Goal: Task Accomplishment & Management: Use online tool/utility

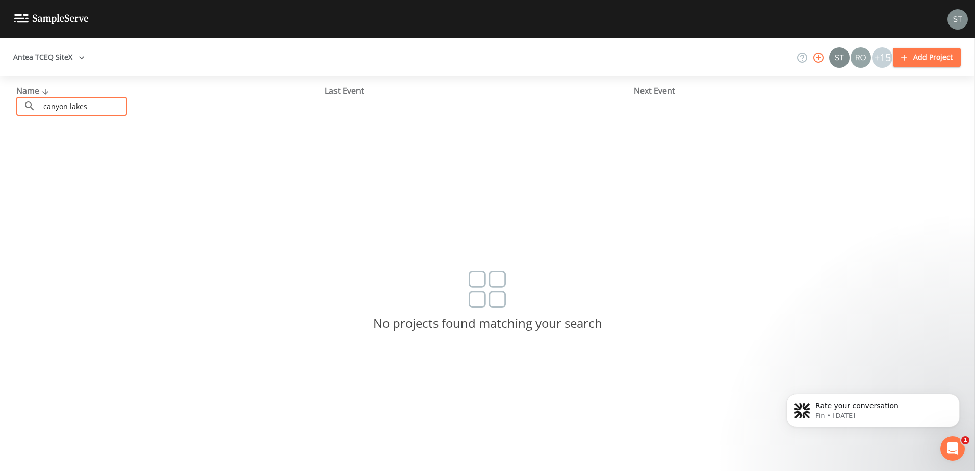
drag, startPoint x: 94, startPoint y: 109, endPoint x: 29, endPoint y: 114, distance: 65.5
click at [29, 114] on div "​ canyon lakes ​" at bounding box center [71, 106] width 111 height 19
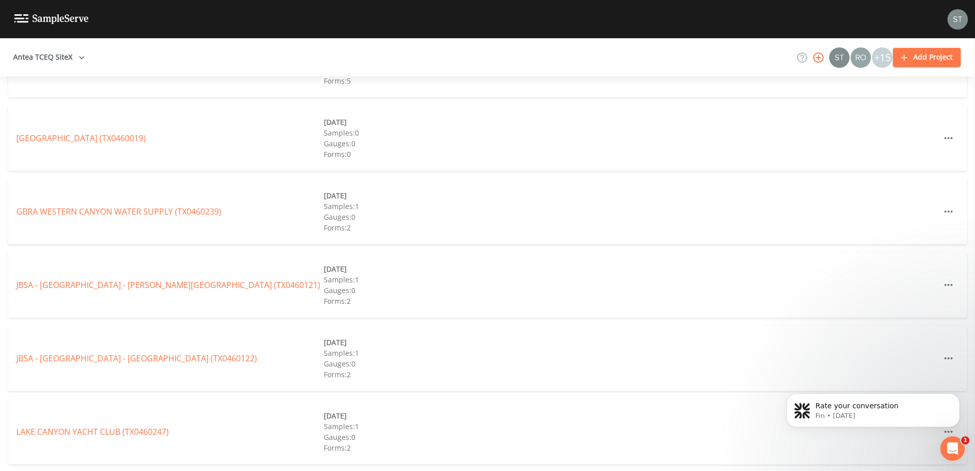
scroll to position [204, 0]
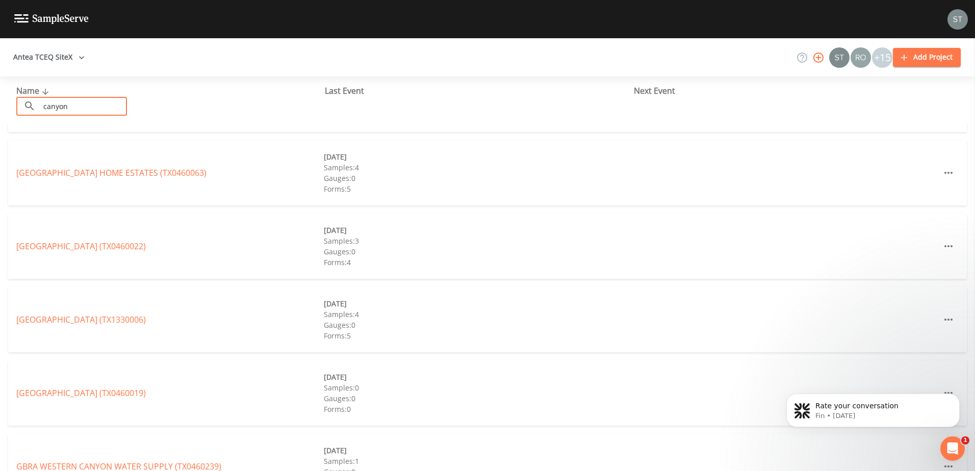
click at [79, 102] on input "canyon" at bounding box center [83, 106] width 87 height 19
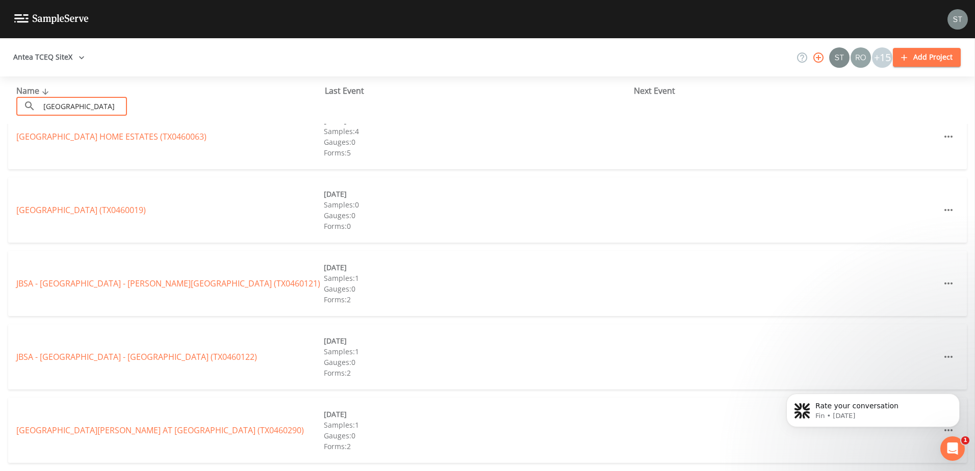
type input "[GEOGRAPHIC_DATA]"
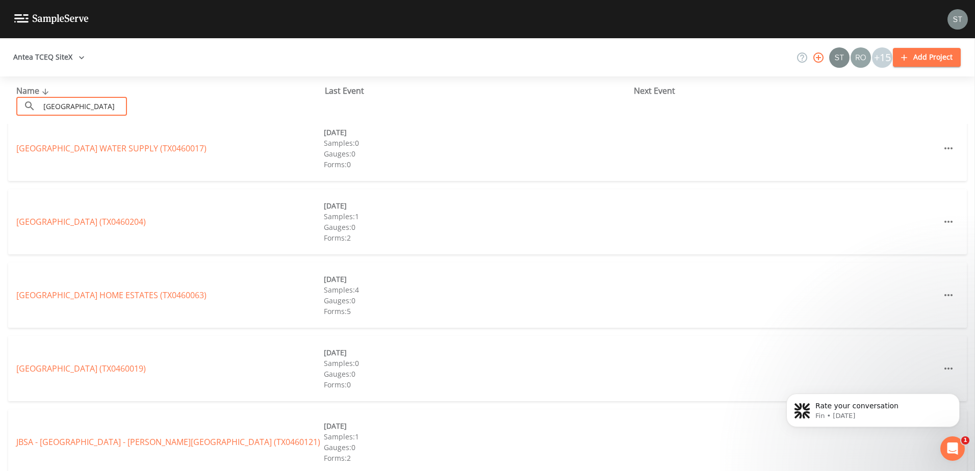
scroll to position [0, 0]
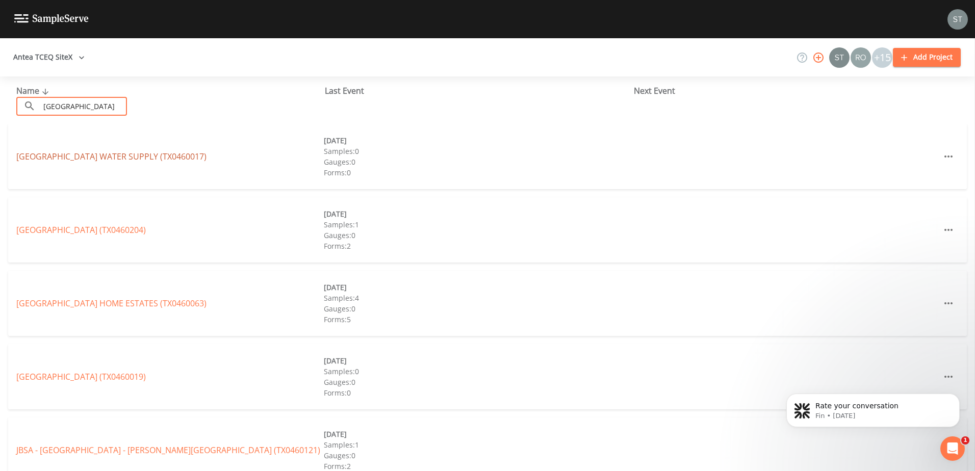
click at [157, 152] on link "[GEOGRAPHIC_DATA] WATER SUPPLY (TX0460017)" at bounding box center [111, 156] width 190 height 11
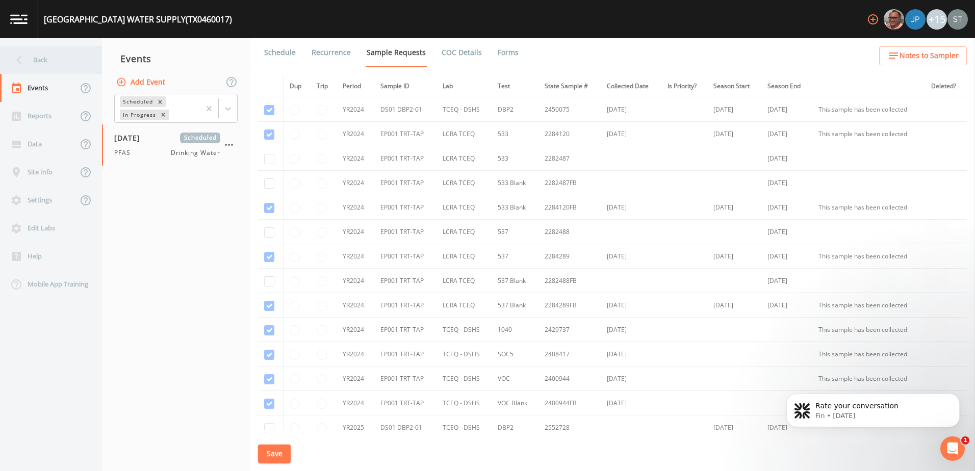
click at [18, 64] on icon at bounding box center [19, 60] width 18 height 18
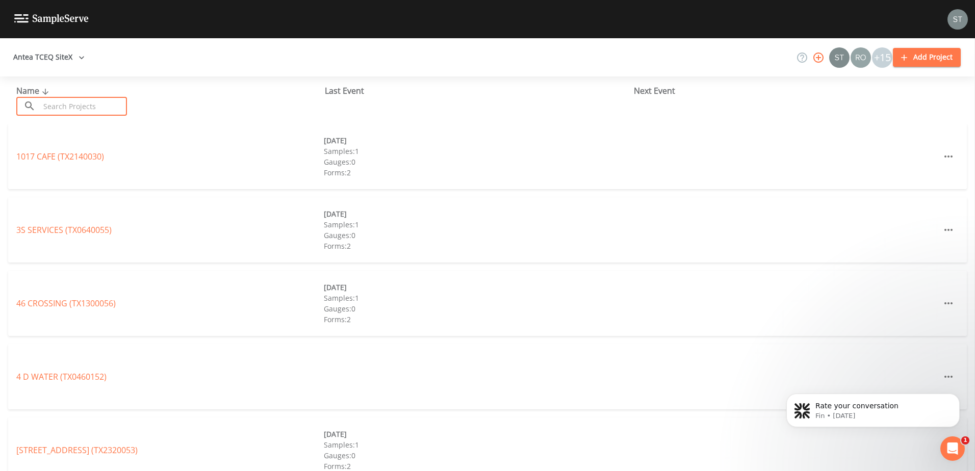
click at [62, 100] on input "text" at bounding box center [83, 106] width 87 height 19
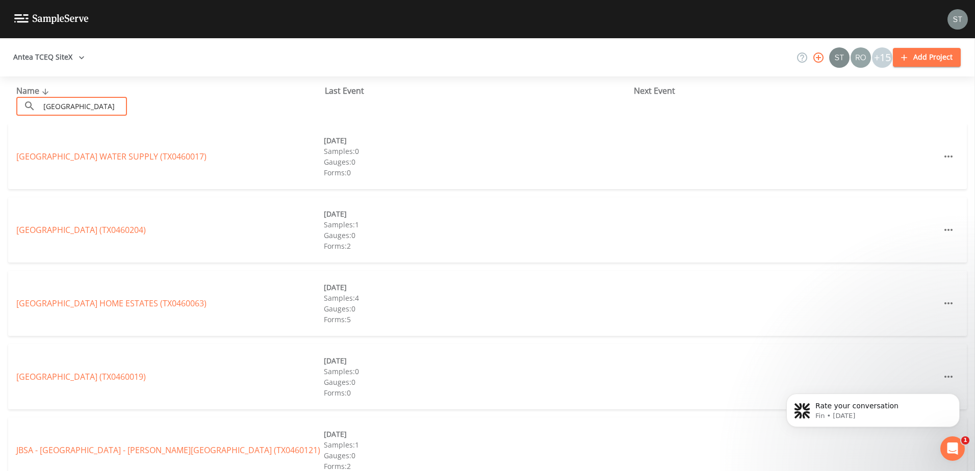
type input "[GEOGRAPHIC_DATA]"
click at [136, 233] on link "[GEOGRAPHIC_DATA] (TX0460204)" at bounding box center [80, 229] width 129 height 11
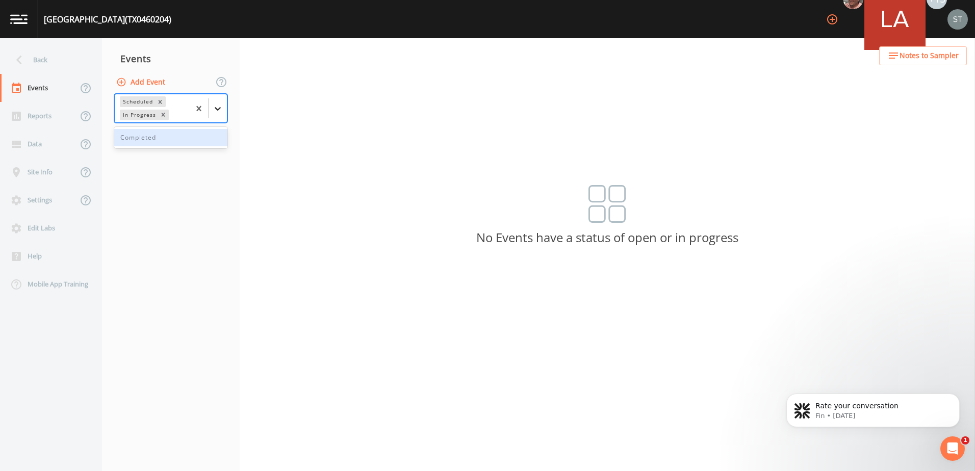
click at [221, 101] on div at bounding box center [217, 108] width 18 height 18
click at [195, 144] on div "Completed" at bounding box center [170, 137] width 113 height 17
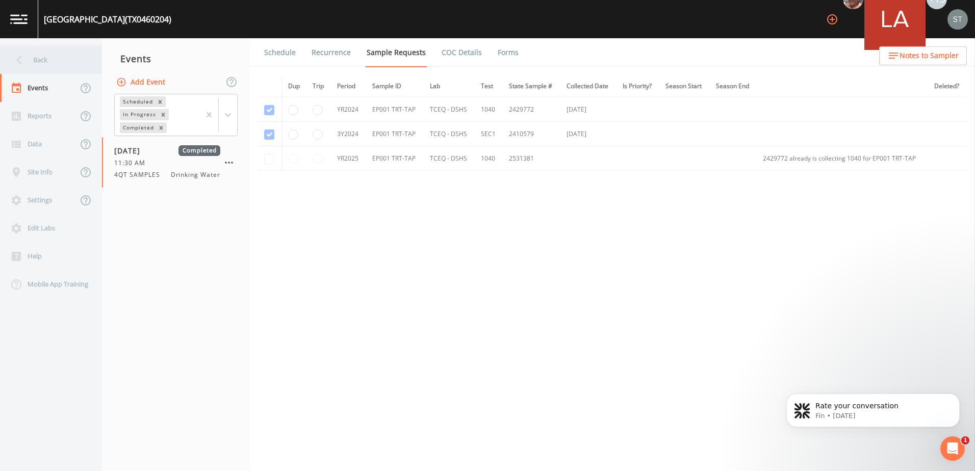
click at [17, 54] on icon at bounding box center [19, 60] width 18 height 18
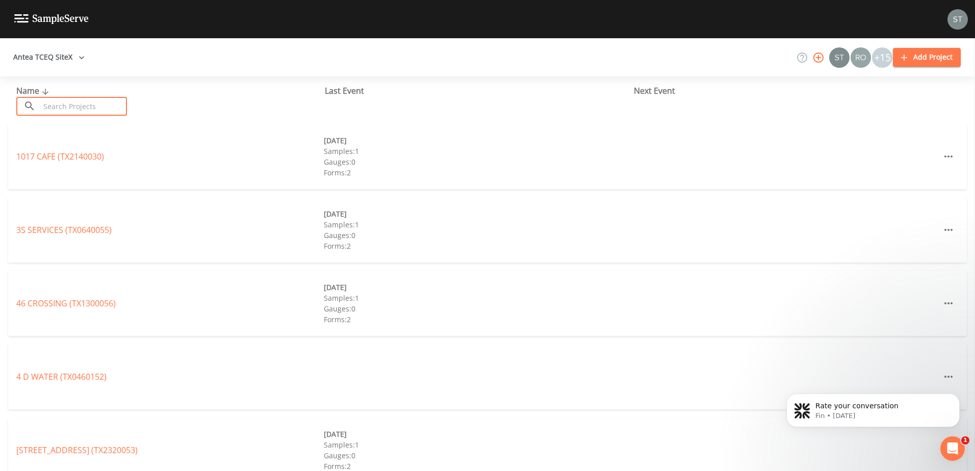
click at [94, 105] on input "text" at bounding box center [83, 106] width 87 height 19
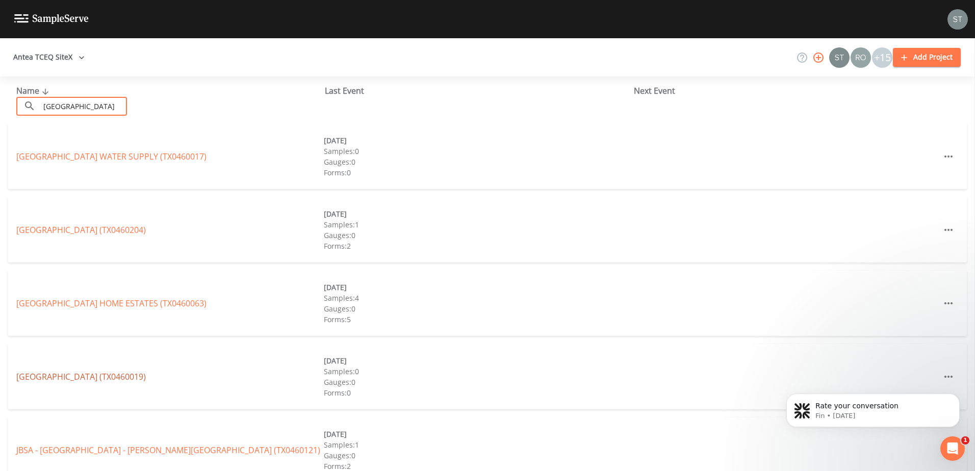
type input "[GEOGRAPHIC_DATA]"
click at [131, 379] on link "[GEOGRAPHIC_DATA] (TX0460019)" at bounding box center [80, 376] width 129 height 11
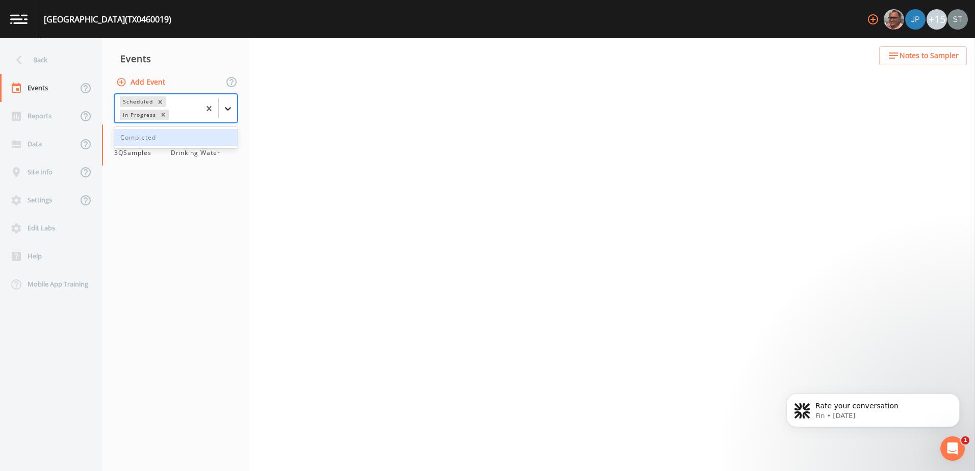
click at [221, 115] on div at bounding box center [228, 108] width 18 height 18
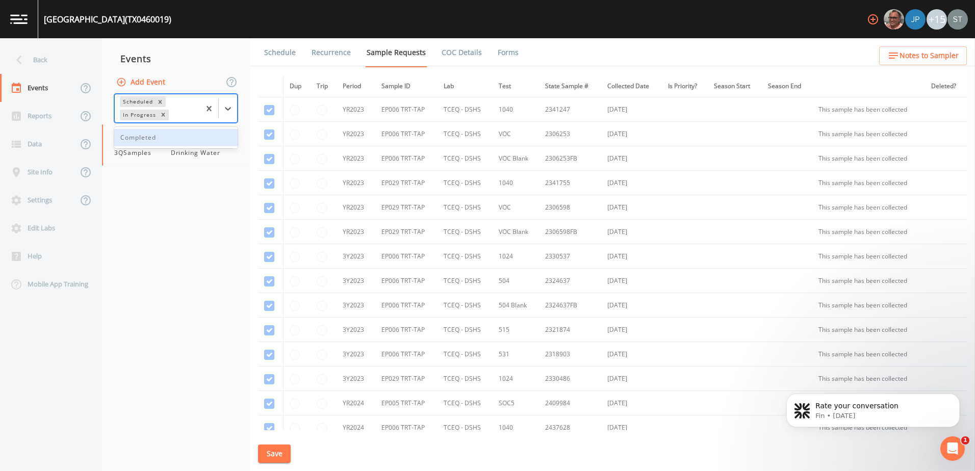
click at [199, 141] on div "Completed" at bounding box center [175, 137] width 123 height 17
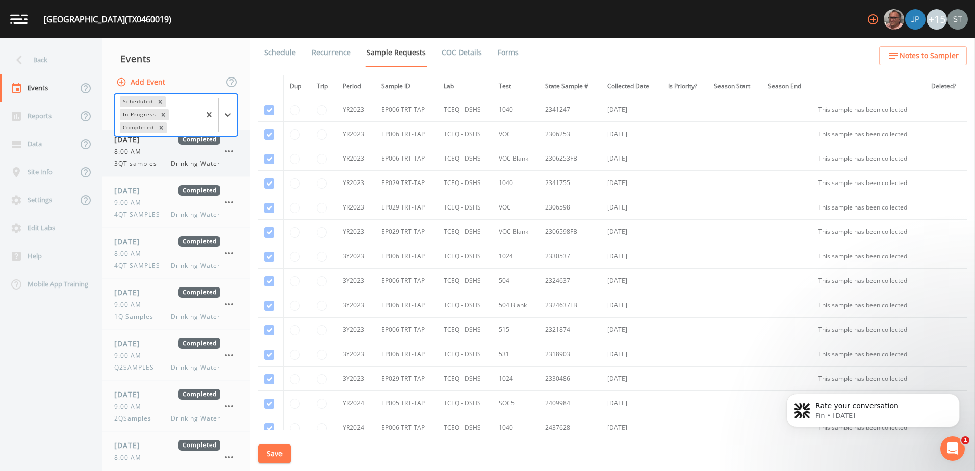
scroll to position [119, 0]
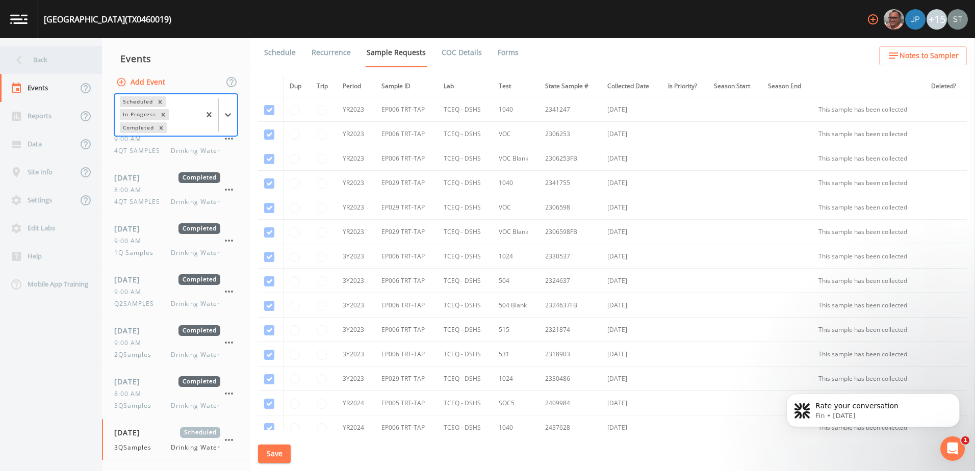
click at [19, 56] on icon at bounding box center [19, 60] width 18 height 18
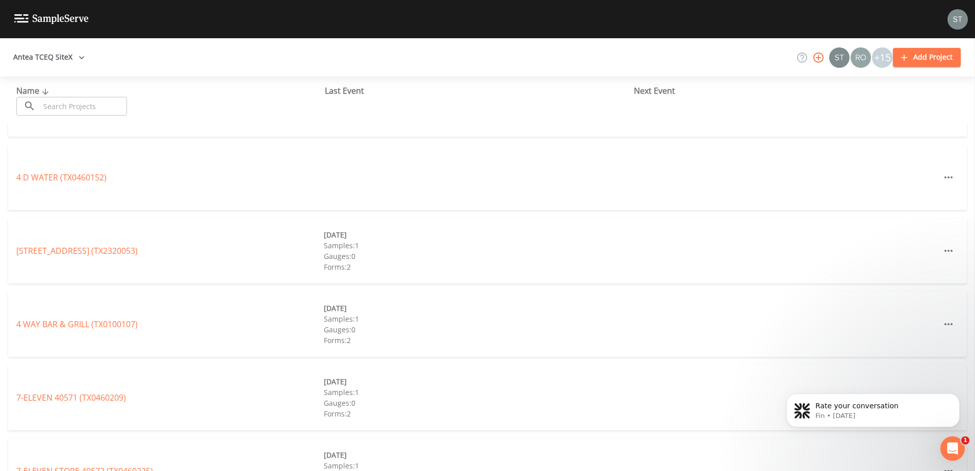
scroll to position [306, 0]
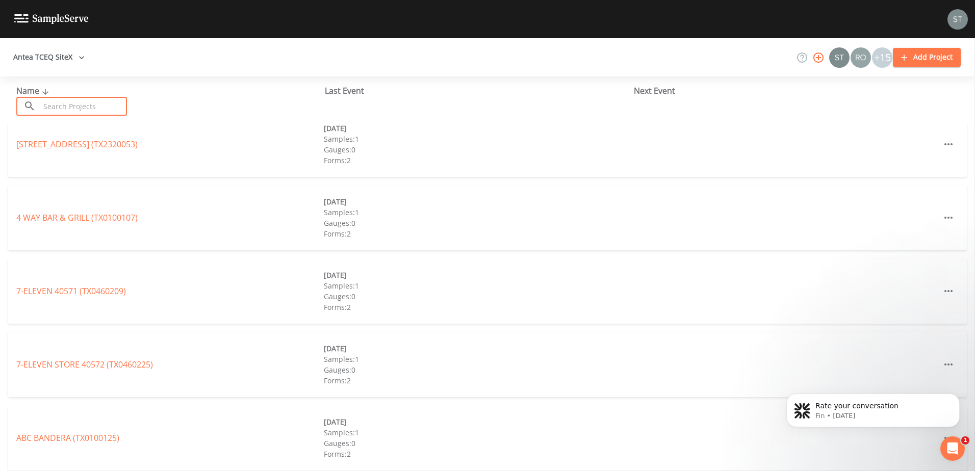
click at [60, 105] on input "text" at bounding box center [83, 106] width 87 height 19
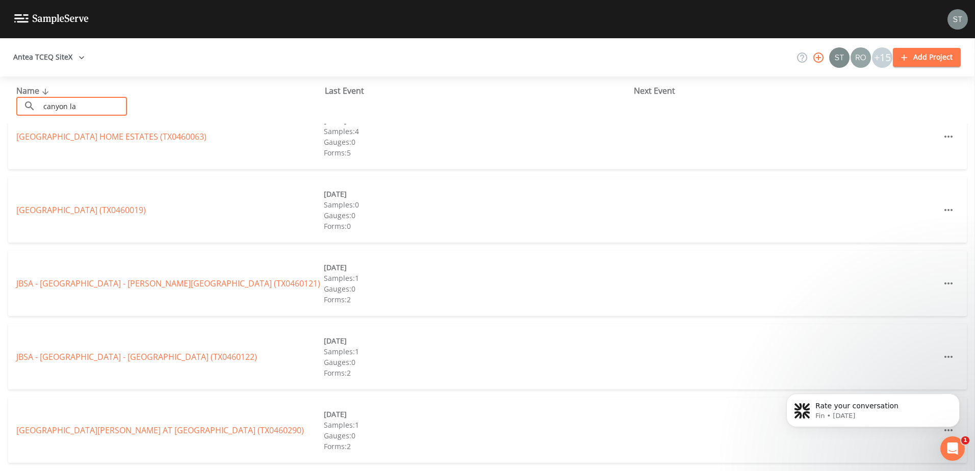
scroll to position [167, 0]
click at [103, 105] on input "[GEOGRAPHIC_DATA]" at bounding box center [83, 106] width 87 height 19
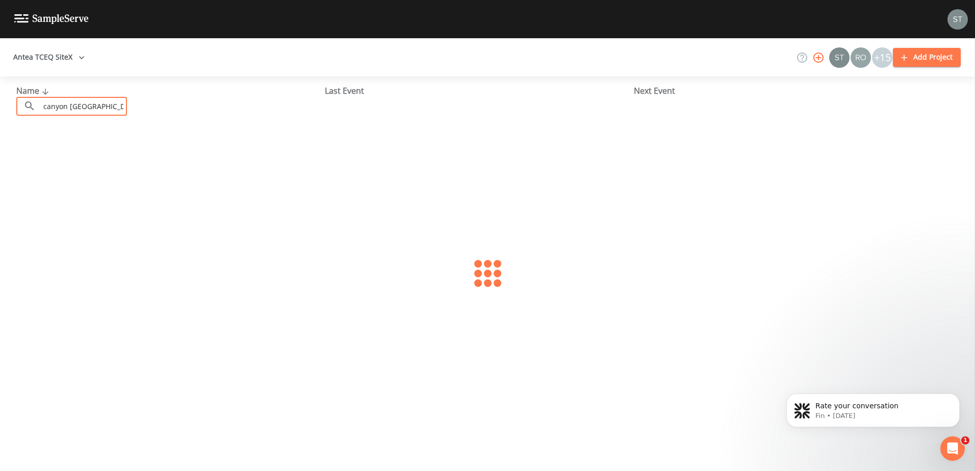
scroll to position [0, 0]
type input "canyon lake water"
type input "0460172"
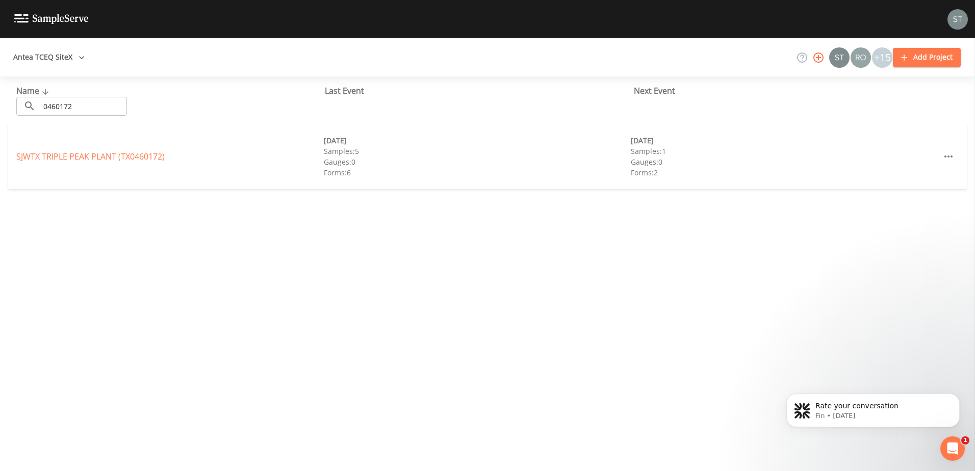
click at [147, 142] on div "SJWTX [GEOGRAPHIC_DATA] (TX0460172) [DATE] Samples: 5 Gauges: 0 Forms: 6 [DATE]…" at bounding box center [487, 156] width 958 height 65
click at [141, 154] on link "SJWTX [GEOGRAPHIC_DATA] (TX0460172)" at bounding box center [90, 156] width 148 height 11
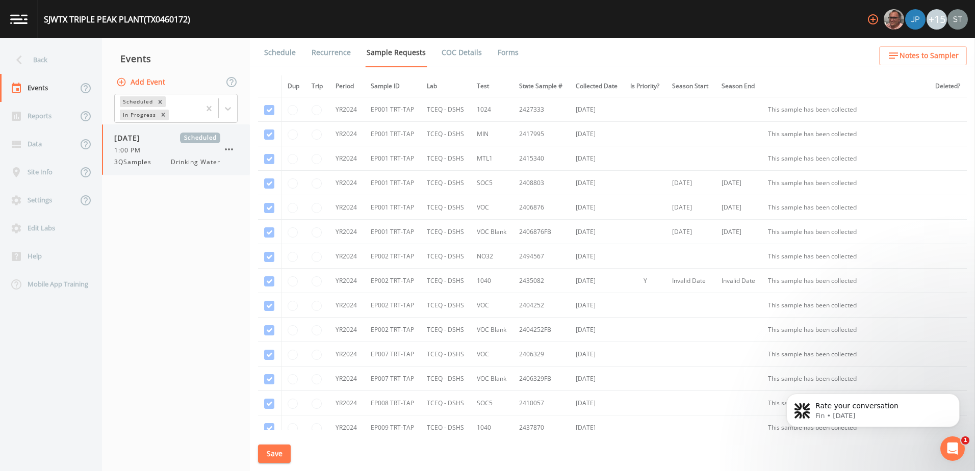
click at [155, 158] on span "3QSamples" at bounding box center [135, 162] width 43 height 9
click at [280, 53] on link "Schedule" at bounding box center [280, 52] width 35 height 29
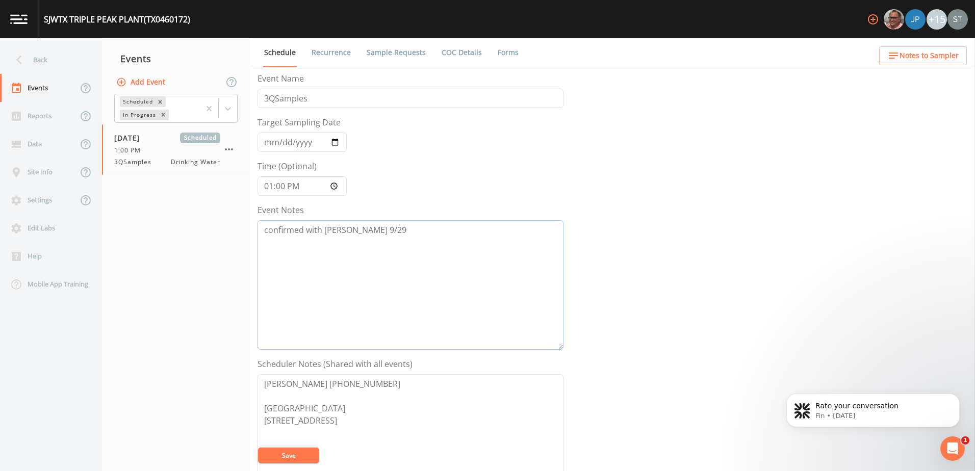
click at [363, 245] on textarea "confirmed with [PERSON_NAME] 9/29" at bounding box center [410, 284] width 306 height 129
click at [382, 236] on textarea "confirmed with [PERSON_NAME] 9/29" at bounding box center [410, 284] width 306 height 129
click at [388, 231] on textarea "confirmed with [PERSON_NAME] 9/29" at bounding box center [410, 284] width 306 height 129
click at [343, 47] on link "Recurrence" at bounding box center [331, 52] width 42 height 29
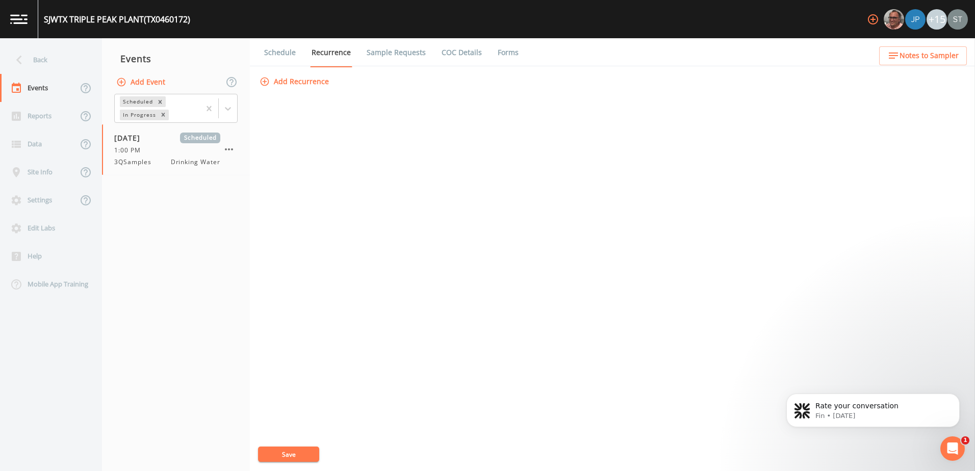
click at [284, 55] on link "Schedule" at bounding box center [280, 52] width 35 height 29
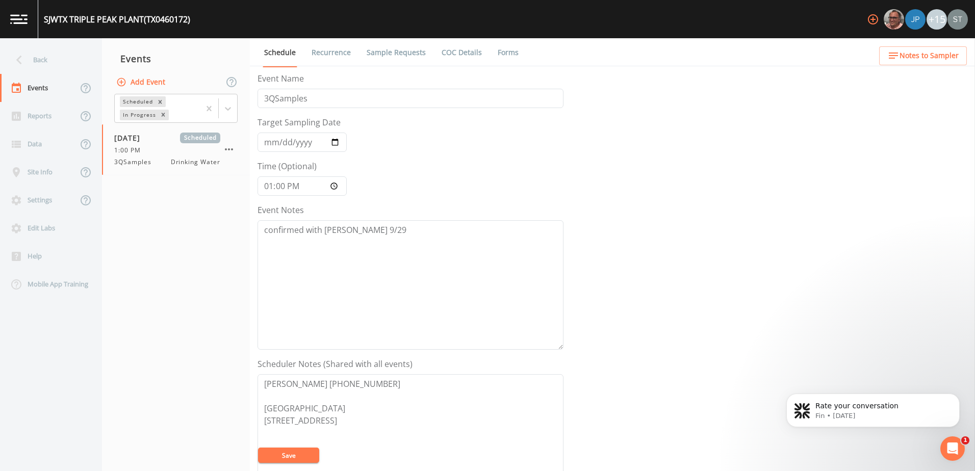
click at [386, 47] on link "Sample Requests" at bounding box center [396, 52] width 62 height 29
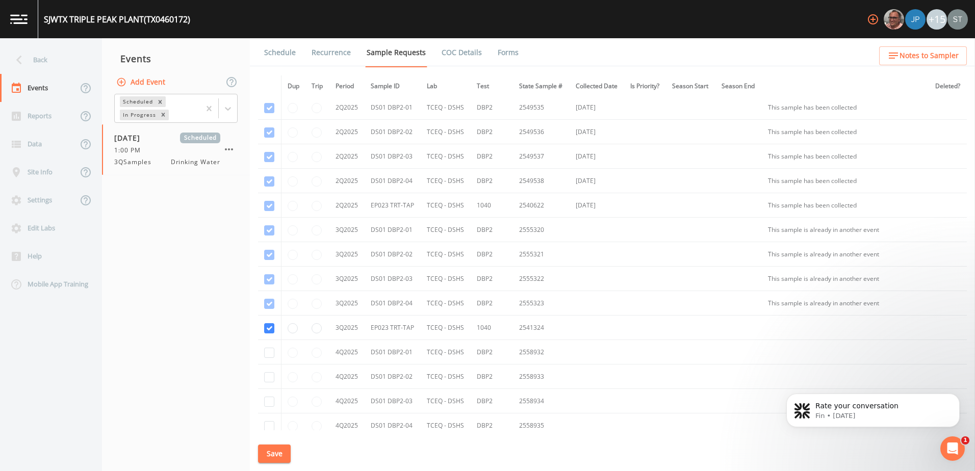
scroll to position [4027, 0]
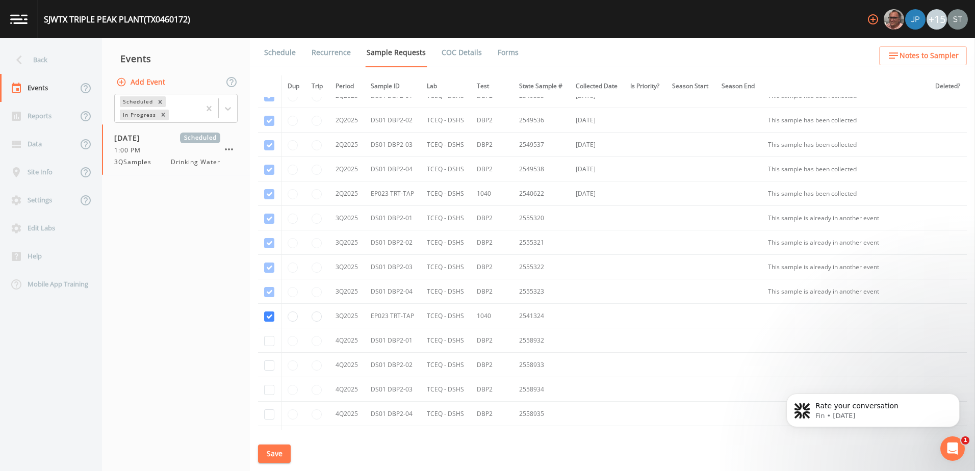
click at [533, 338] on td "2558932" at bounding box center [541, 340] width 56 height 24
drag, startPoint x: 533, startPoint y: 338, endPoint x: 522, endPoint y: 313, distance: 27.8
click at [522, 313] on td "2541324" at bounding box center [541, 316] width 56 height 24
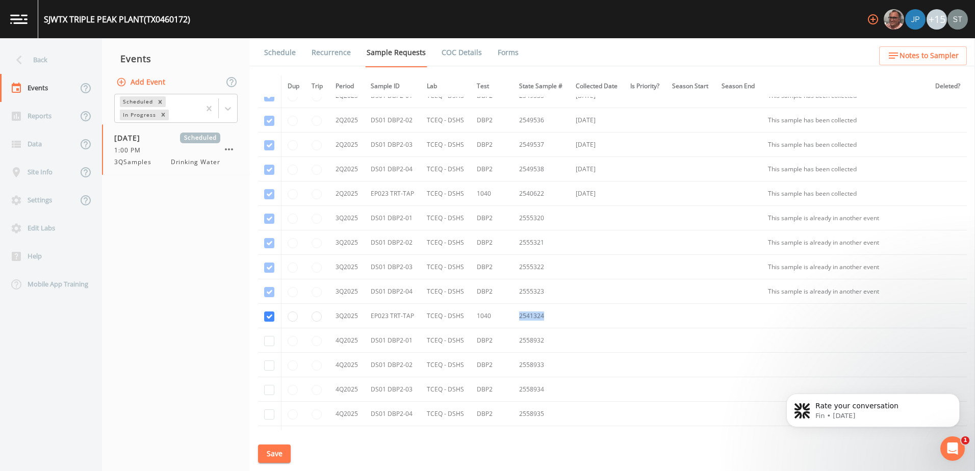
copy td "2541324"
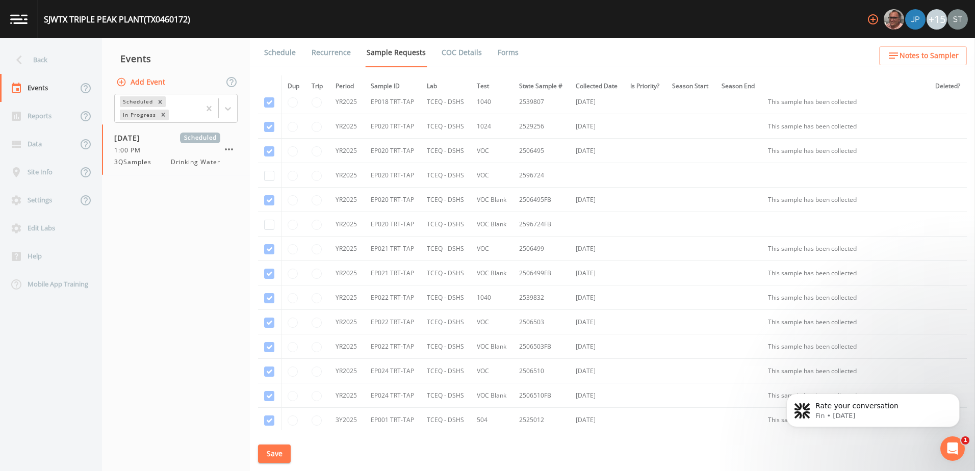
scroll to position [2293, 0]
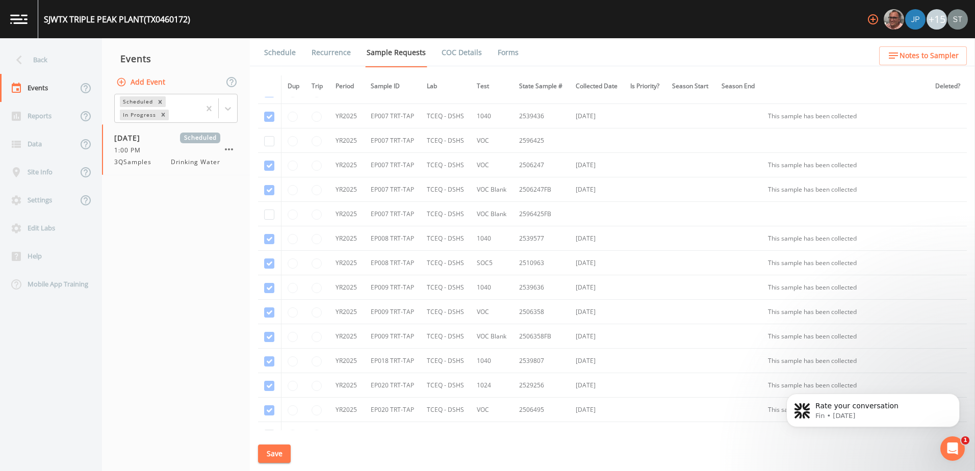
click at [280, 56] on link "Schedule" at bounding box center [280, 52] width 35 height 29
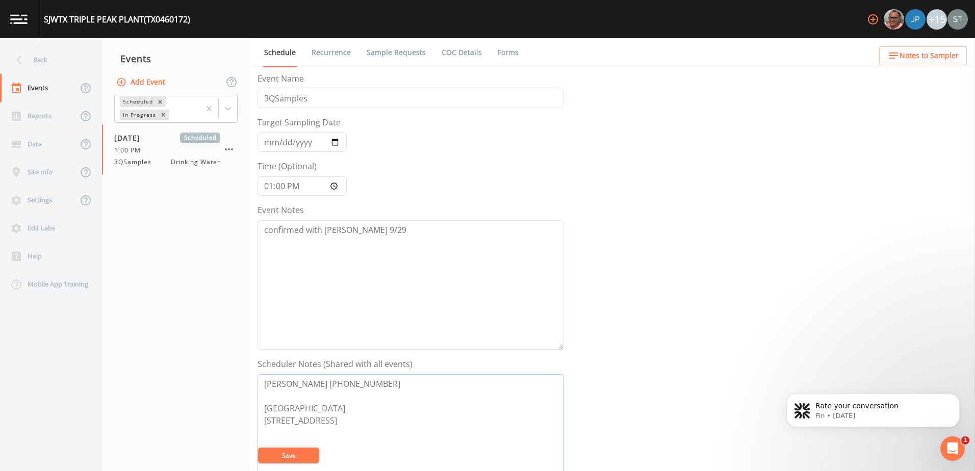
click at [336, 414] on textarea "[PERSON_NAME] [PHONE_NUMBER] [GEOGRAPHIC_DATA] [STREET_ADDRESS]" at bounding box center [410, 438] width 306 height 129
drag, startPoint x: 348, startPoint y: 433, endPoint x: 266, endPoint y: 414, distance: 83.6
click at [266, 414] on textarea "[PERSON_NAME] [PHONE_NUMBER] [GEOGRAPHIC_DATA] [STREET_ADDRESS]" at bounding box center [410, 438] width 306 height 129
click at [348, 432] on textarea "[PERSON_NAME] [PHONE_NUMBER] [GEOGRAPHIC_DATA] [STREET_ADDRESS]" at bounding box center [410, 438] width 306 height 129
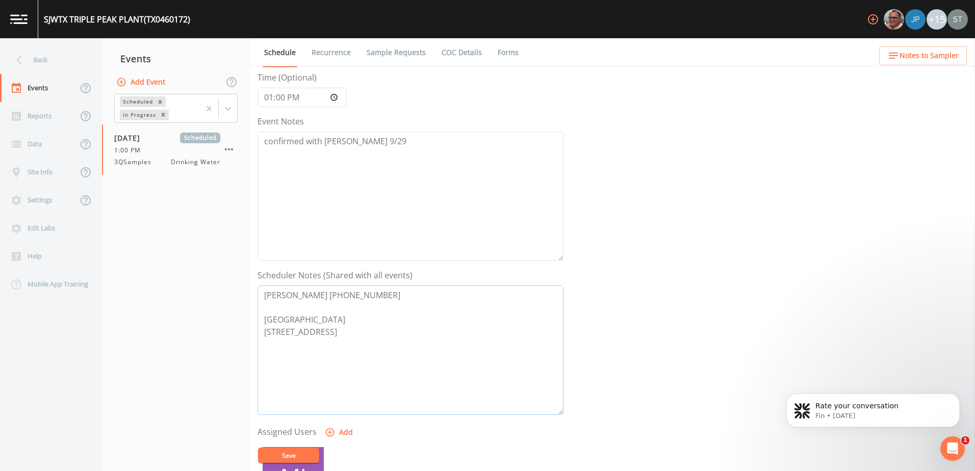
scroll to position [102, 0]
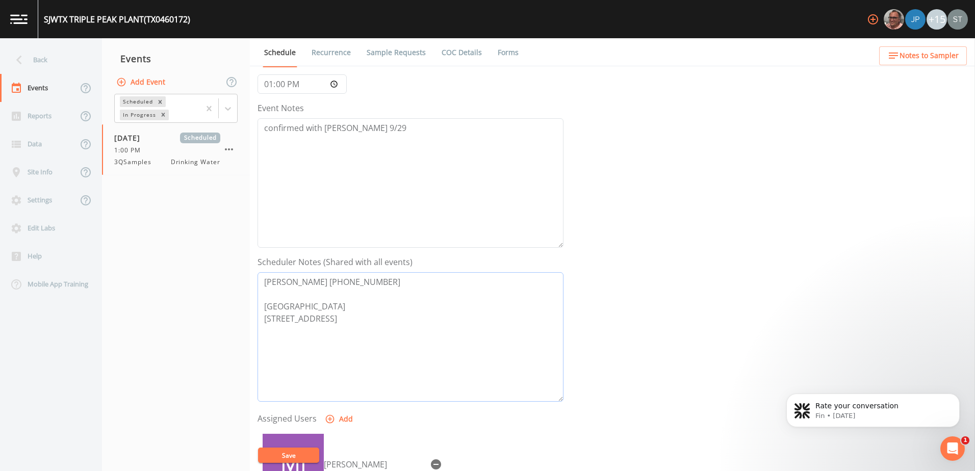
click at [356, 324] on textarea "[PERSON_NAME] [PHONE_NUMBER] [GEOGRAPHIC_DATA] [STREET_ADDRESS]" at bounding box center [410, 336] width 306 height 129
click at [292, 51] on link "Schedule" at bounding box center [280, 52] width 35 height 29
click at [396, 51] on link "Sample Requests" at bounding box center [396, 52] width 62 height 29
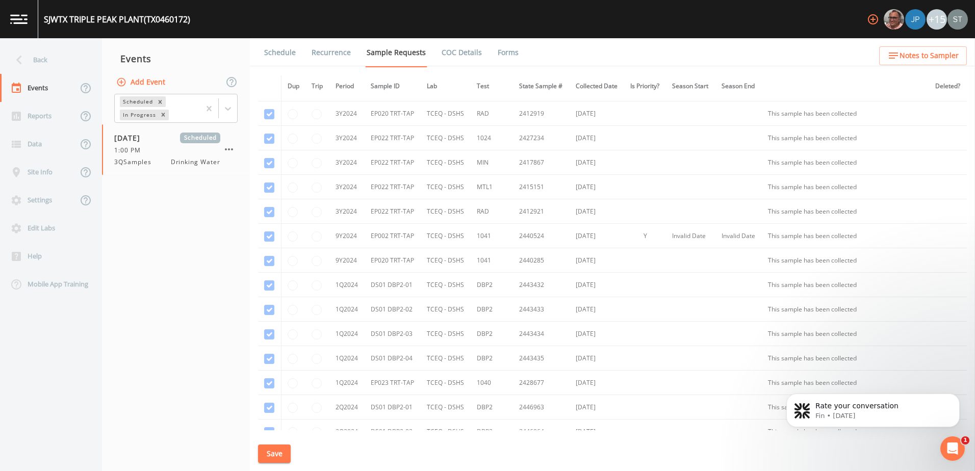
scroll to position [1427, 0]
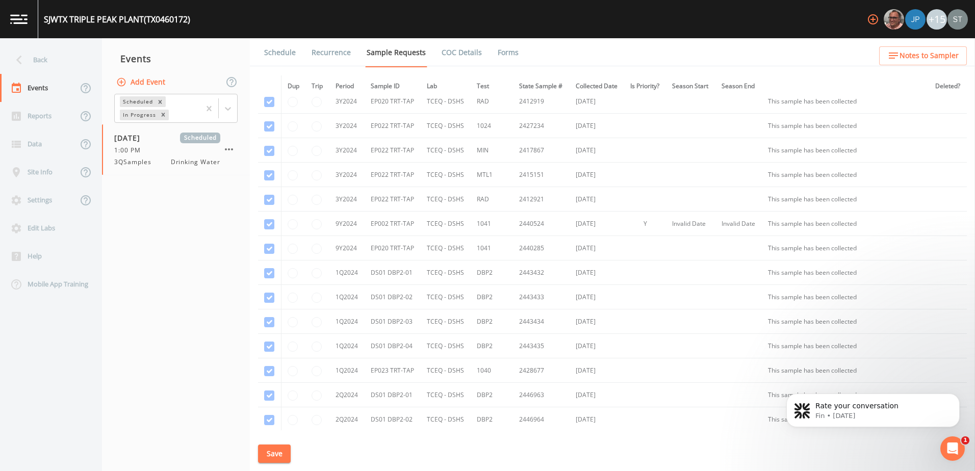
click at [389, 85] on th "Sample ID" at bounding box center [392, 86] width 56 height 22
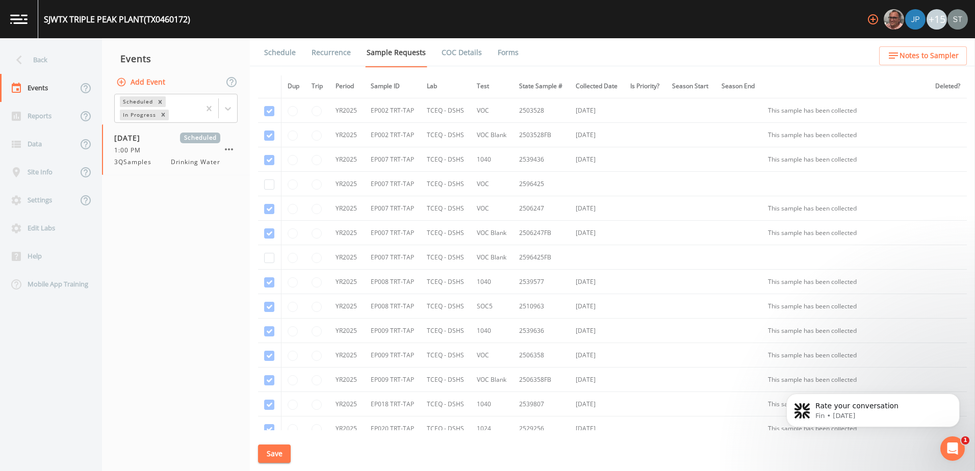
scroll to position [2396, 0]
click at [938, 52] on span "Notes to Sampler" at bounding box center [928, 55] width 59 height 13
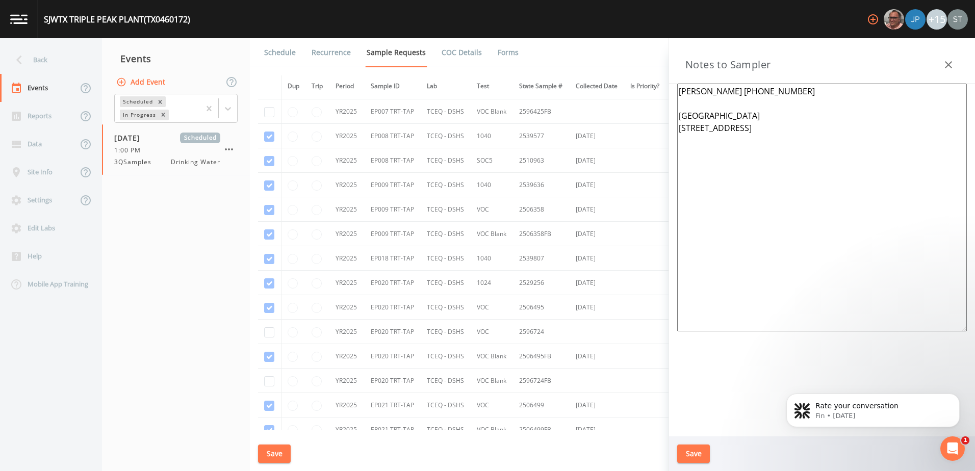
click at [854, 148] on textarea "[PERSON_NAME] [PHONE_NUMBER] [GEOGRAPHIC_DATA] [STREET_ADDRESS]" at bounding box center [822, 208] width 290 height 248
click at [837, 85] on textarea "[PERSON_NAME] [PHONE_NUMBER] [GEOGRAPHIC_DATA] [STREET_ADDRESS]" at bounding box center [822, 208] width 290 height 248
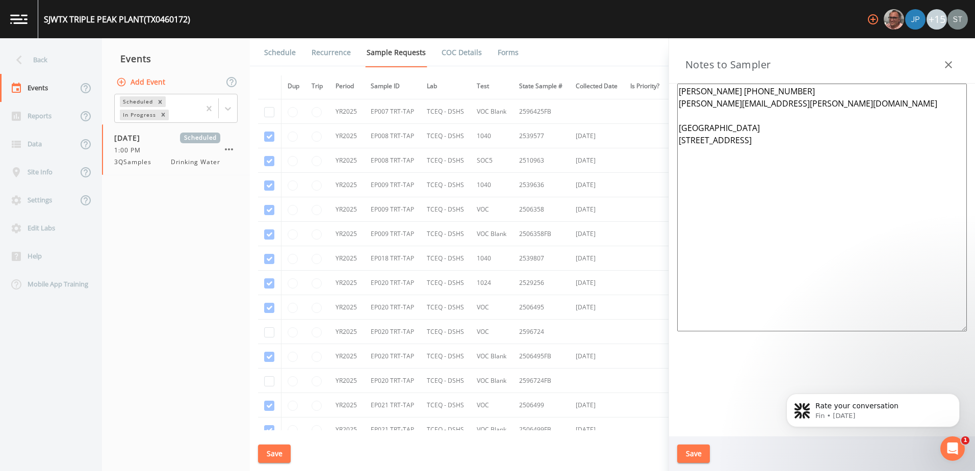
type textarea "[PERSON_NAME] [PHONE_NUMBER] [PERSON_NAME][EMAIL_ADDRESS][PERSON_NAME][DOMAIN_N…"
click at [686, 456] on button "Save" at bounding box center [693, 454] width 33 height 19
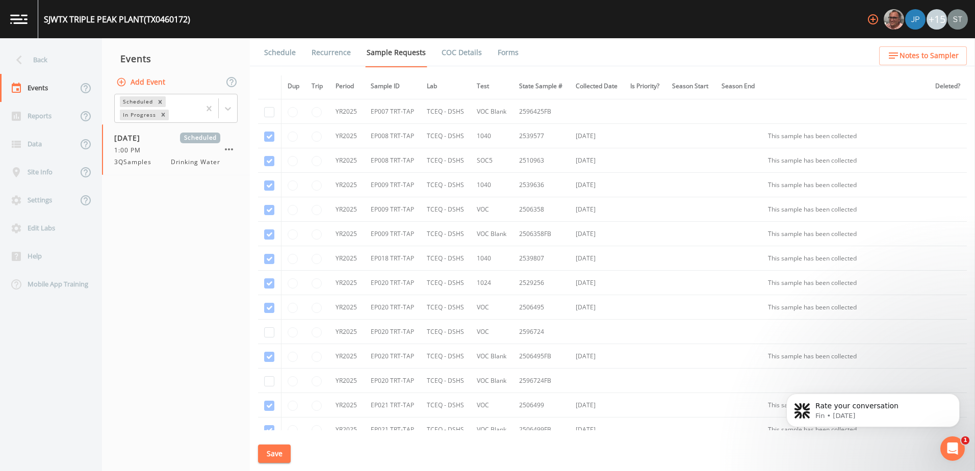
click at [362, 470] on div "Schedule Recurrence Sample Requests COC Details Forms Dup Trip Period Sample ID…" at bounding box center [612, 254] width 725 height 433
